Goal: Information Seeking & Learning: Learn about a topic

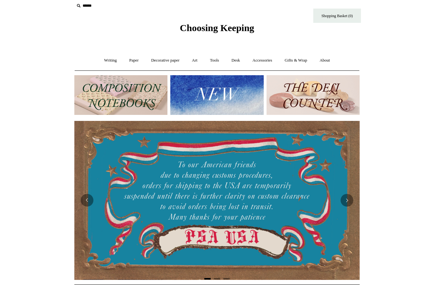
scroll to position [6, 0]
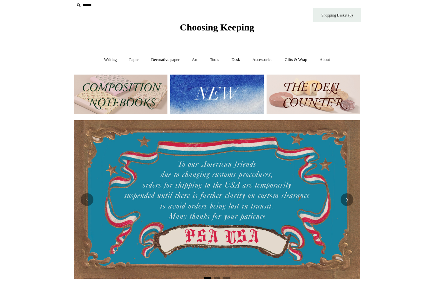
click at [80, 6] on icon at bounding box center [78, 5] width 7 height 7
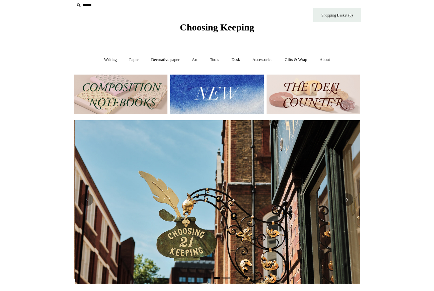
scroll to position [0, 285]
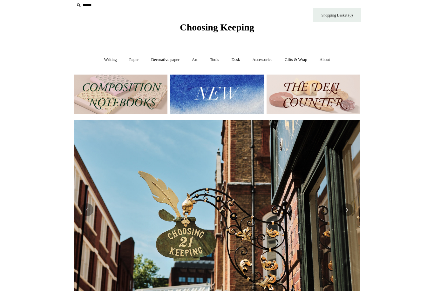
click at [87, 10] on input "text" at bounding box center [113, 5] width 78 height 12
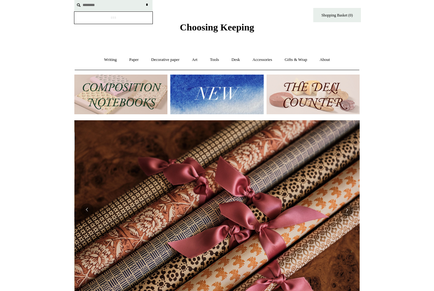
scroll to position [0, 570]
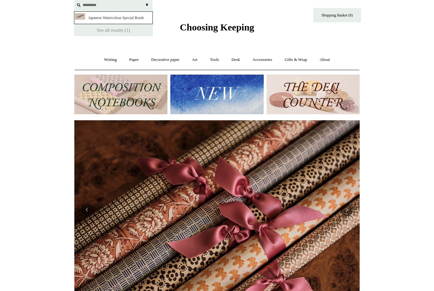
type input "*********"
click at [147, 5] on input "*" at bounding box center [146, 4] width 6 height 11
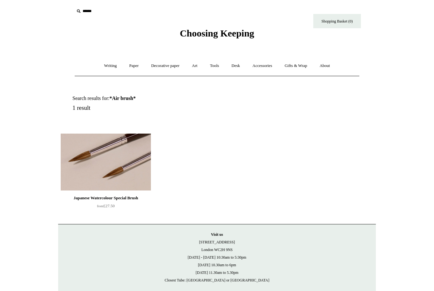
click at [124, 158] on img at bounding box center [106, 162] width 90 height 57
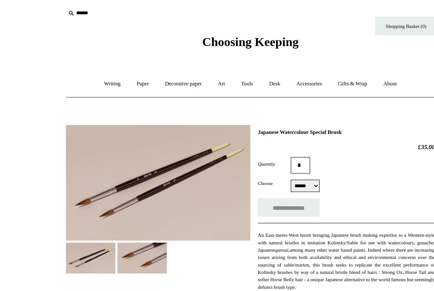
click at [248, 145] on select "****** *****" at bounding box center [259, 145] width 22 height 10
click at [148, 65] on link "Decorative paper +" at bounding box center [165, 65] width 40 height 17
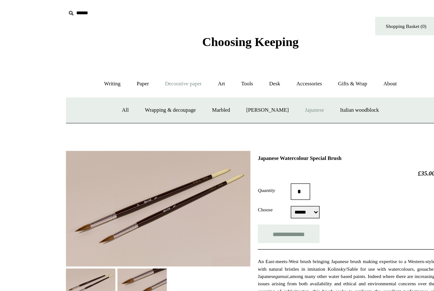
click at [253, 85] on link "Japanese" at bounding box center [266, 86] width 26 height 17
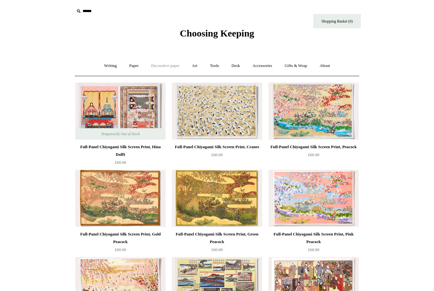
click at [169, 68] on link "Decorative paper +" at bounding box center [165, 65] width 40 height 17
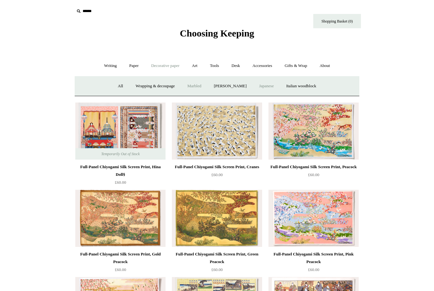
click at [190, 85] on link "Marbled" at bounding box center [194, 86] width 25 height 17
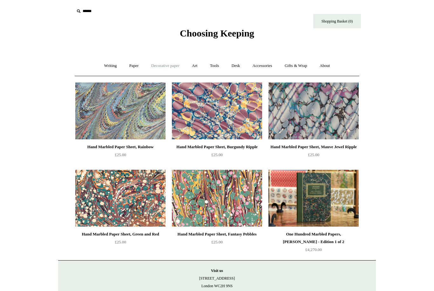
click at [169, 67] on link "Decorative paper +" at bounding box center [165, 65] width 40 height 17
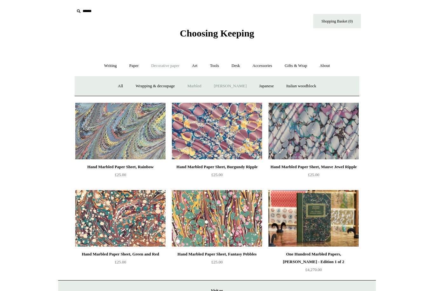
click at [230, 84] on link "[PERSON_NAME]" at bounding box center [230, 86] width 44 height 17
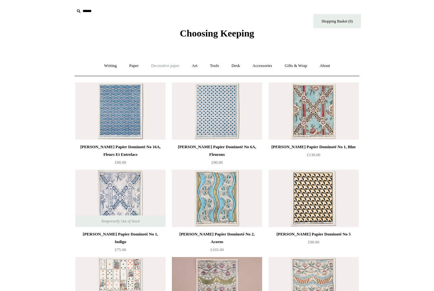
click at [169, 67] on link "Decorative paper +" at bounding box center [165, 65] width 40 height 17
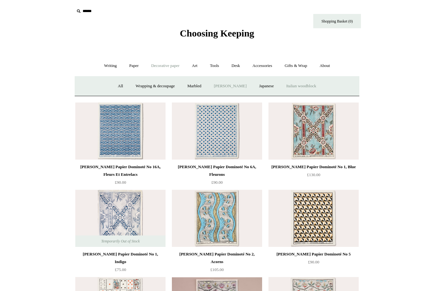
click at [317, 85] on link "Italian woodblock" at bounding box center [300, 86] width 41 height 17
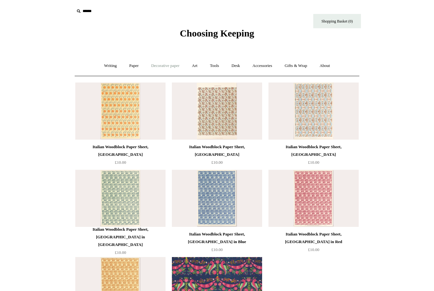
click at [169, 66] on link "Decorative paper +" at bounding box center [165, 65] width 40 height 17
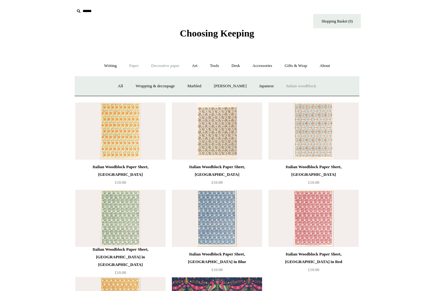
click at [131, 69] on link "Paper +" at bounding box center [133, 65] width 21 height 17
click at [165, 83] on link "📆 Dated Diaries 📆" at bounding box center [167, 86] width 46 height 17
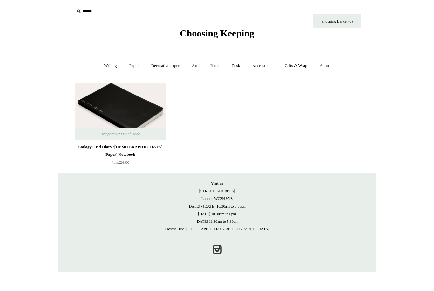
click at [225, 69] on link "Tools +" at bounding box center [214, 65] width 21 height 17
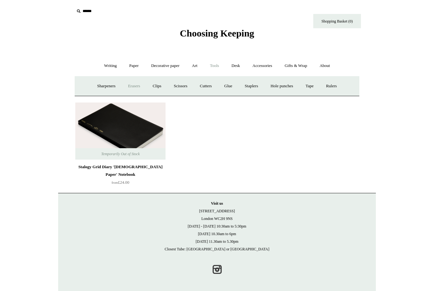
click at [129, 82] on link "Erasers" at bounding box center [133, 86] width 23 height 17
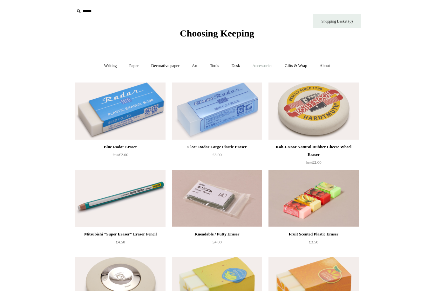
click at [264, 65] on link "Accessories +" at bounding box center [262, 65] width 31 height 17
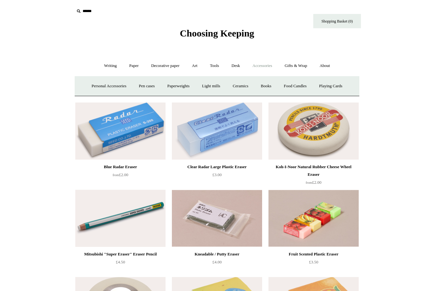
click at [272, 70] on link "Accessories -" at bounding box center [262, 65] width 31 height 17
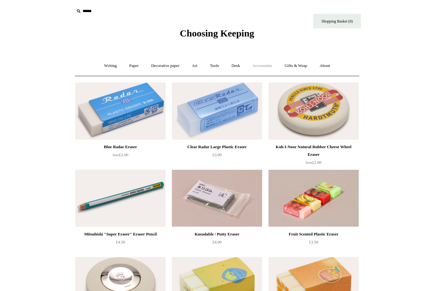
click at [260, 67] on link "Accessories +" at bounding box center [262, 65] width 31 height 17
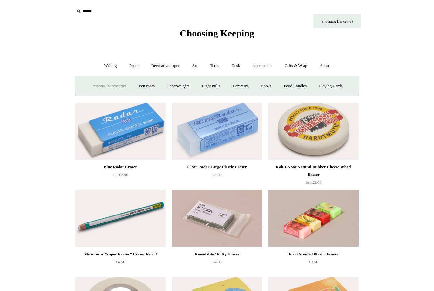
click at [108, 88] on link "Personal Accessories +" at bounding box center [109, 86] width 46 height 17
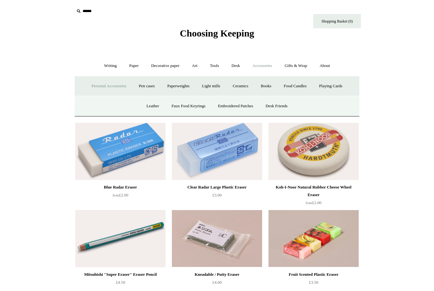
click at [96, 89] on link "Personal Accessories -" at bounding box center [109, 86] width 46 height 17
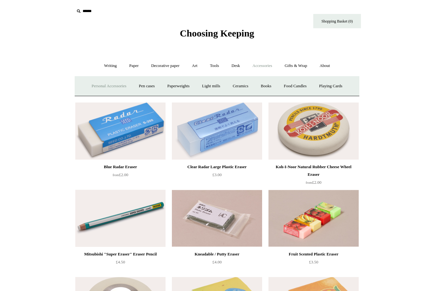
click at [98, 85] on link "Personal Accessories +" at bounding box center [109, 86] width 46 height 17
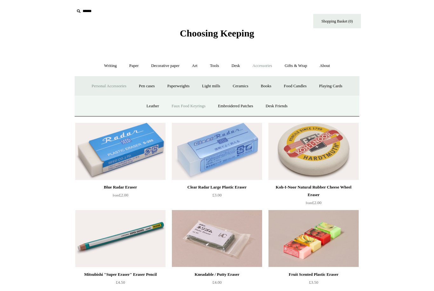
click at [180, 109] on link "Faux Food Keyrings" at bounding box center [188, 106] width 45 height 17
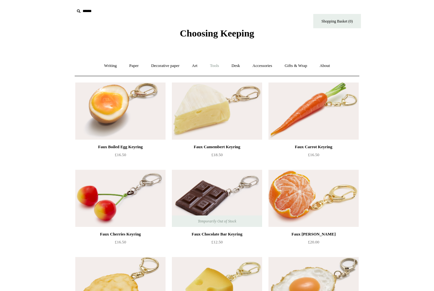
click at [213, 68] on link "Tools +" at bounding box center [214, 65] width 21 height 17
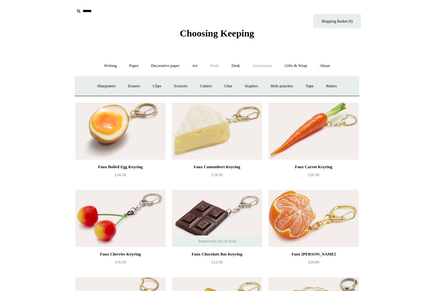
click at [266, 63] on link "Accessories +" at bounding box center [262, 65] width 31 height 17
click at [144, 88] on link "Pen cases" at bounding box center [146, 86] width 27 height 17
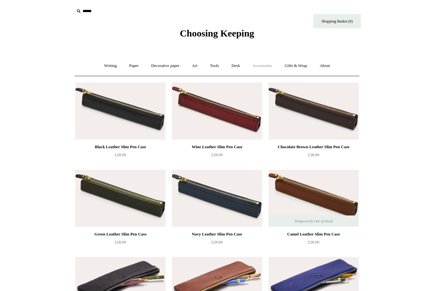
click at [266, 62] on link "Accessories +" at bounding box center [262, 65] width 31 height 17
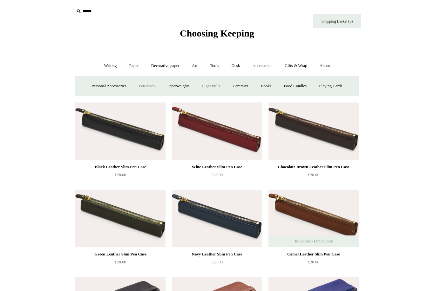
click at [213, 87] on link "Light mills" at bounding box center [211, 86] width 30 height 17
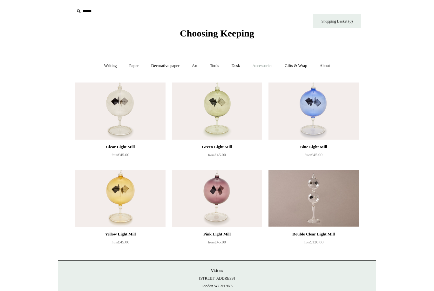
click at [270, 69] on link "Accessories +" at bounding box center [262, 65] width 31 height 17
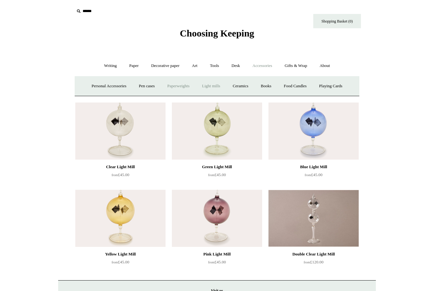
click at [186, 84] on link "Paperweights +" at bounding box center [178, 86] width 34 height 17
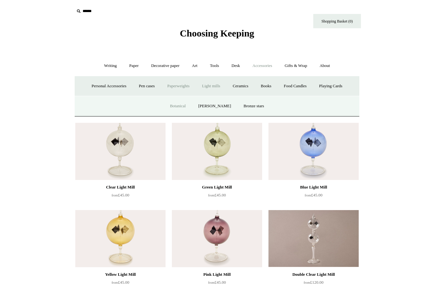
click at [184, 102] on link "Botanical" at bounding box center [177, 106] width 27 height 17
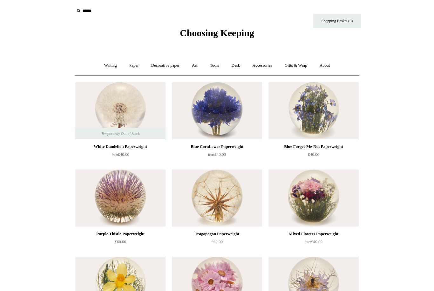
scroll to position [1, 0]
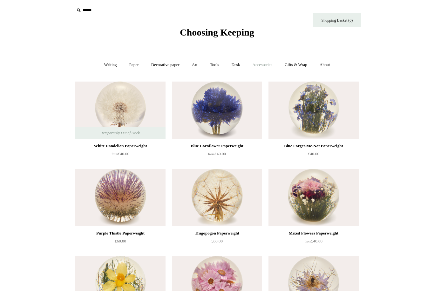
click at [270, 65] on link "Accessories +" at bounding box center [262, 64] width 31 height 17
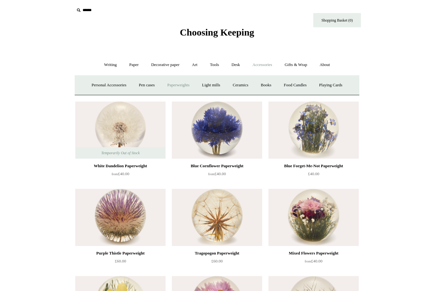
click at [186, 89] on link "Paperweights +" at bounding box center [178, 85] width 34 height 17
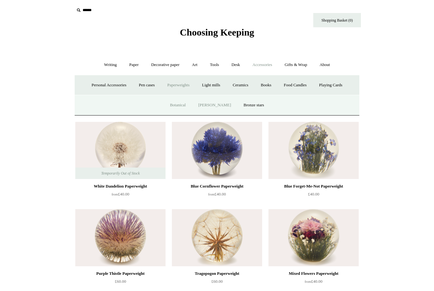
click at [220, 107] on link "[PERSON_NAME]" at bounding box center [214, 105] width 44 height 17
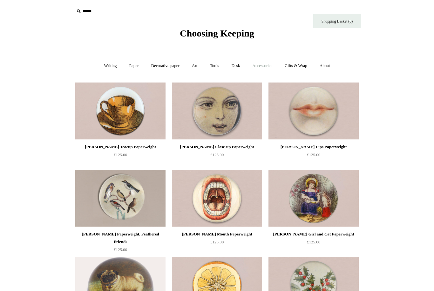
click at [268, 64] on link "Accessories +" at bounding box center [262, 65] width 31 height 17
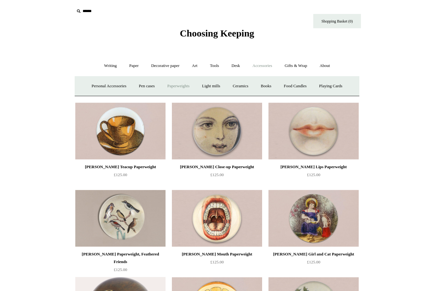
click at [180, 88] on link "Paperweights +" at bounding box center [178, 86] width 34 height 17
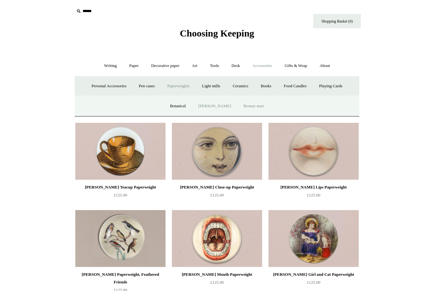
click at [258, 107] on link "Bronze stars" at bounding box center [254, 106] width 32 height 17
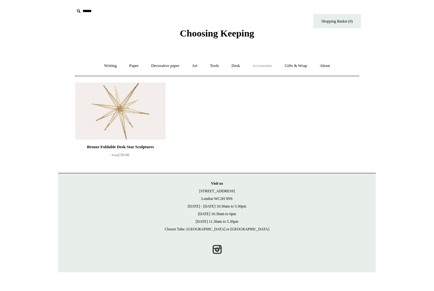
click at [268, 65] on link "Accessories +" at bounding box center [262, 65] width 31 height 17
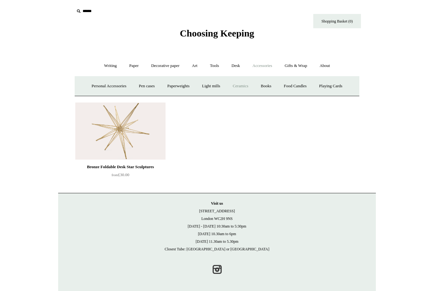
click at [250, 85] on link "Ceramics +" at bounding box center [240, 86] width 27 height 17
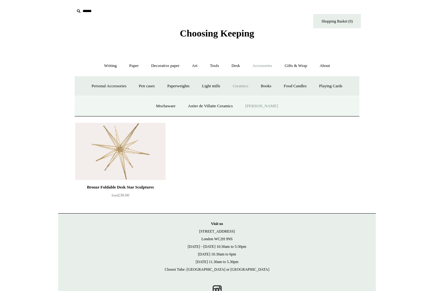
click at [276, 105] on link "[PERSON_NAME]" at bounding box center [261, 106] width 44 height 17
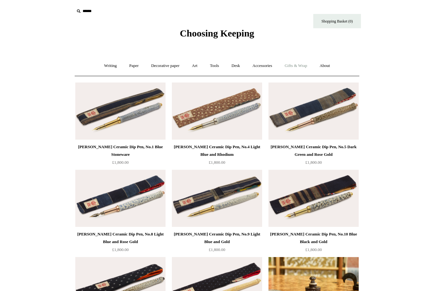
click at [308, 66] on link "Gifts & Wrap +" at bounding box center [296, 65] width 34 height 17
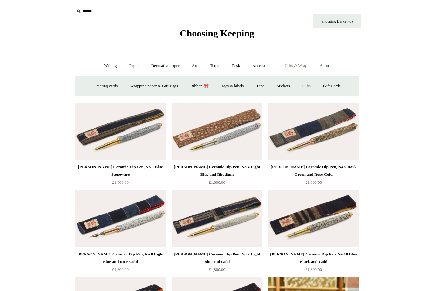
click at [310, 79] on link "Gifts +" at bounding box center [306, 86] width 20 height 17
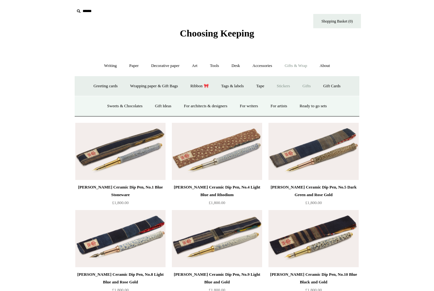
click at [290, 87] on link "Stickers" at bounding box center [283, 86] width 25 height 17
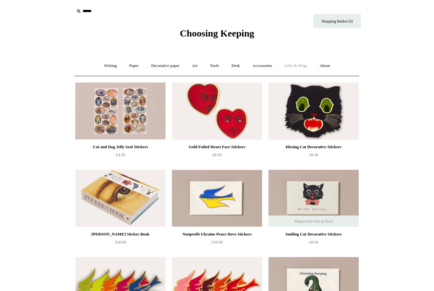
click at [303, 63] on link "Gifts & Wrap +" at bounding box center [296, 65] width 34 height 17
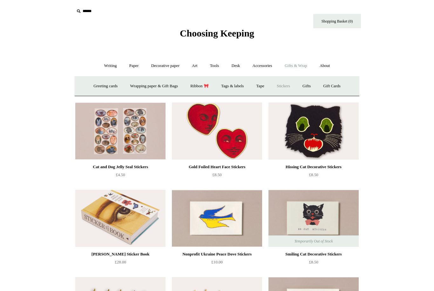
click at [307, 63] on link "Gifts & Wrap -" at bounding box center [296, 65] width 34 height 17
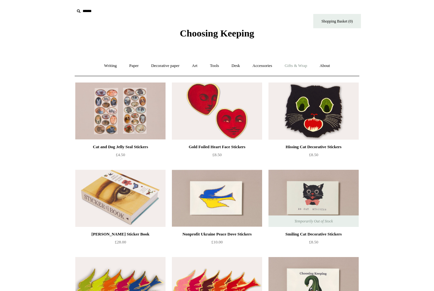
click at [306, 65] on link "Gifts & Wrap +" at bounding box center [296, 65] width 34 height 17
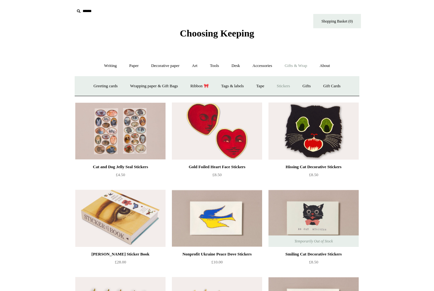
click at [306, 67] on link "Gifts & Wrap -" at bounding box center [296, 65] width 34 height 17
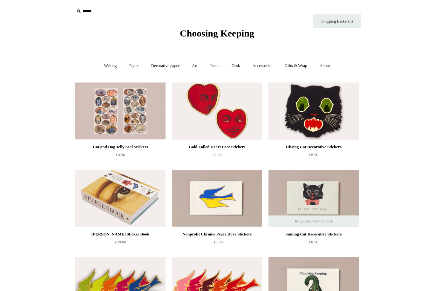
click at [212, 70] on link "Tools +" at bounding box center [214, 65] width 21 height 17
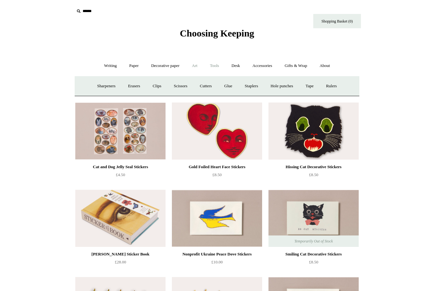
click at [199, 72] on link "Art +" at bounding box center [194, 65] width 17 height 17
click at [93, 79] on link "Watercolour & Paint" at bounding box center [100, 86] width 45 height 17
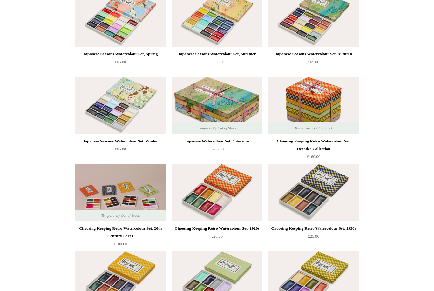
scroll to position [89, 0]
